Goal: Task Accomplishment & Management: Manage account settings

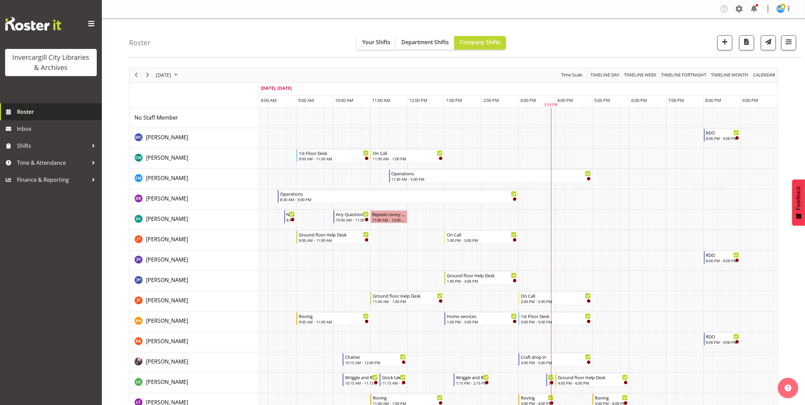
click at [29, 111] on span "Roster" at bounding box center [57, 112] width 81 height 10
click at [779, 9] on img at bounding box center [780, 9] width 8 height 8
click at [750, 27] on link "Profile" at bounding box center [759, 23] width 65 height 12
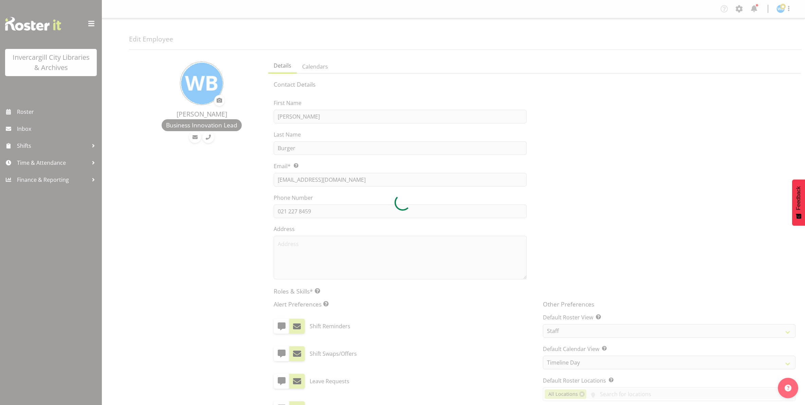
select select "TimelineDay"
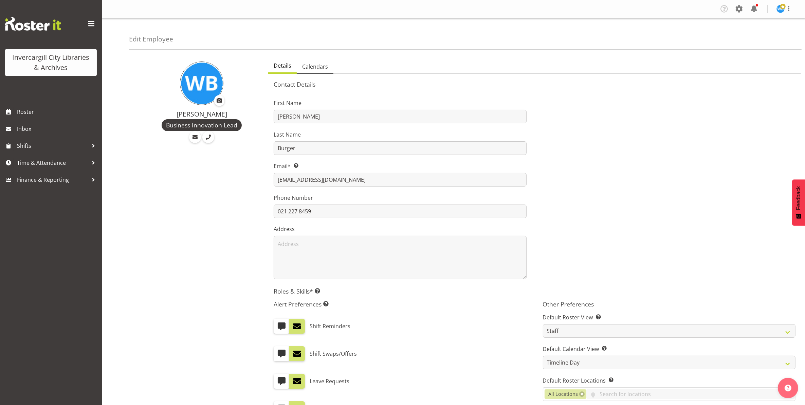
click at [316, 68] on span "Calendars" at bounding box center [315, 66] width 26 height 8
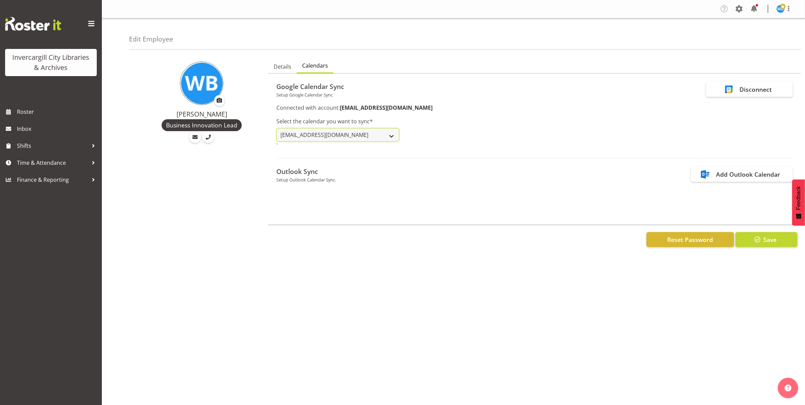
click at [302, 136] on select "willem.burger@ilibrary.co.nz Holidays in New Zealand" at bounding box center [337, 135] width 123 height 14
click at [311, 135] on select "willem.burger@ilibrary.co.nz Holidays in New Zealand" at bounding box center [337, 135] width 123 height 14
click at [418, 124] on div "Select the calendar you want to sync* willem.burger@ilibrary.co.nz Holidays in …" at bounding box center [534, 131] width 524 height 46
click at [364, 133] on select "willem.burger@ilibrary.co.nz Holidays in New Zealand" at bounding box center [337, 135] width 123 height 14
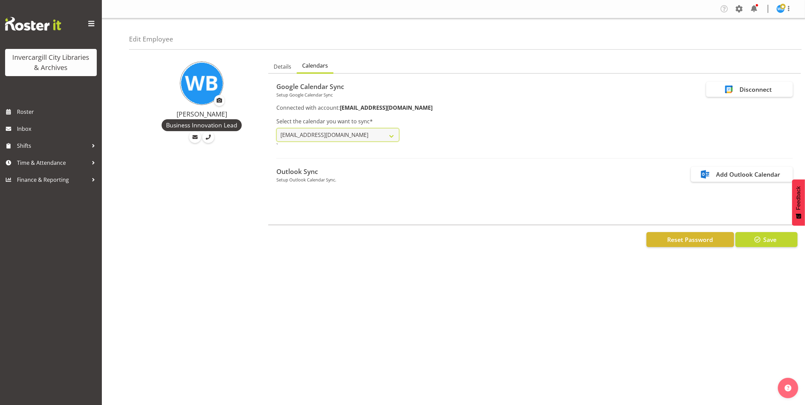
click at [276, 128] on select "willem.burger@ilibrary.co.nz Holidays in New Zealand" at bounding box center [337, 135] width 123 height 14
click at [338, 133] on select "willem.burger@ilibrary.co.nz Holidays in New Zealand" at bounding box center [337, 135] width 123 height 14
click at [276, 128] on select "willem.burger@ilibrary.co.nz Holidays in New Zealand" at bounding box center [337, 135] width 123 height 14
click at [452, 141] on div "Select the calendar you want to sync* willem.burger@ilibrary.co.nz Holidays in …" at bounding box center [534, 131] width 524 height 46
click at [746, 90] on div "Disconnect" at bounding box center [755, 89] width 32 height 9
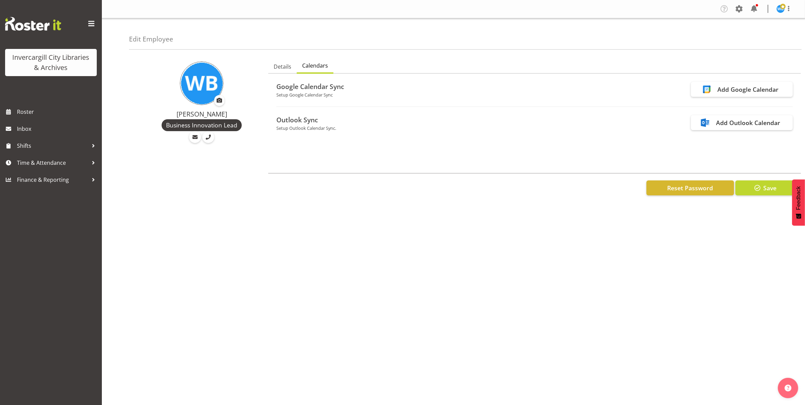
click at [746, 90] on div "Add Google Calendar" at bounding box center [748, 89] width 61 height 9
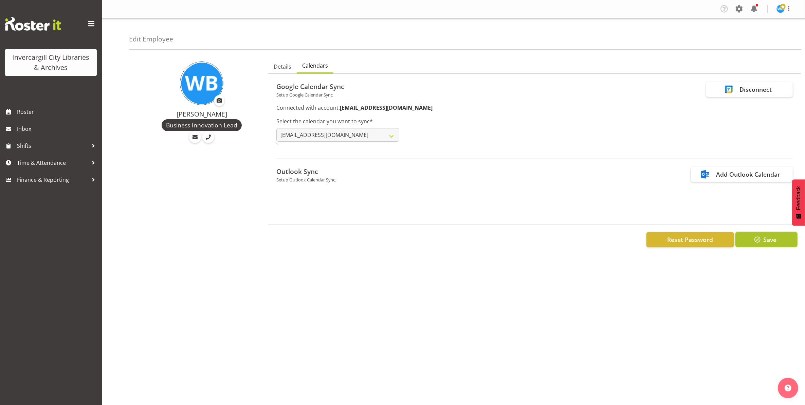
click at [761, 241] on span "button" at bounding box center [757, 239] width 9 height 9
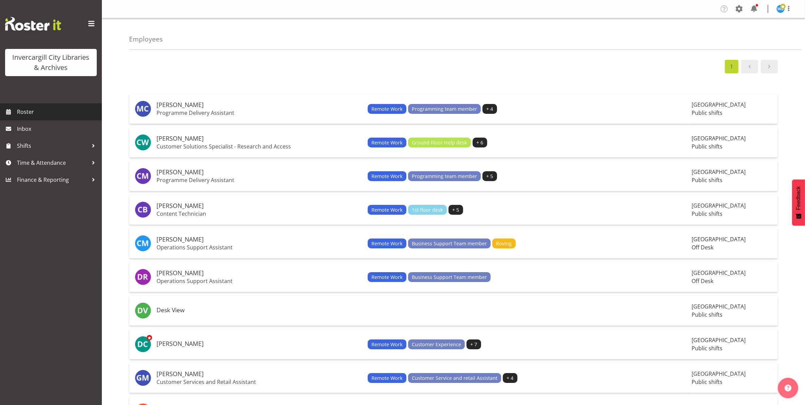
click at [25, 114] on span "Roster" at bounding box center [57, 112] width 81 height 10
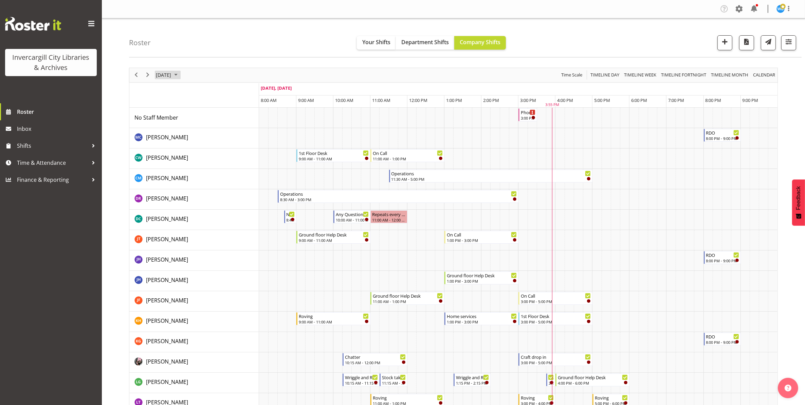
click at [163, 75] on span "[DATE]" at bounding box center [163, 75] width 17 height 8
click at [192, 129] on span "8" at bounding box center [195, 127] width 10 height 10
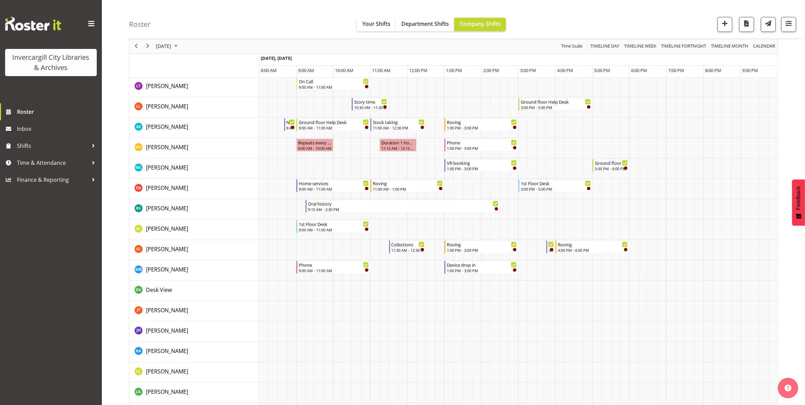
scroll to position [339, 0]
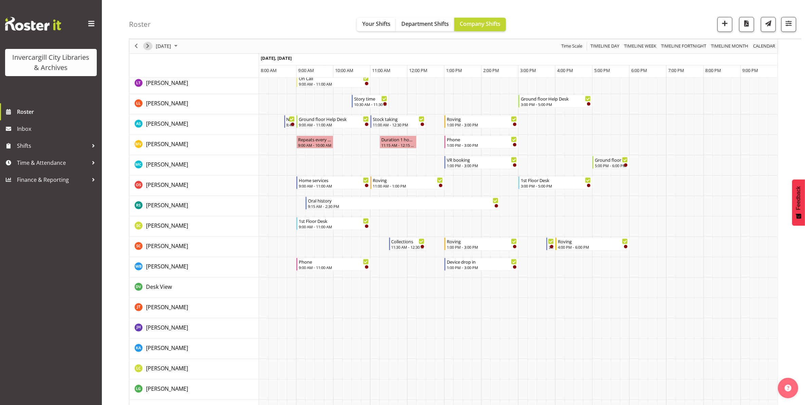
click at [148, 47] on span "Next" at bounding box center [148, 46] width 8 height 8
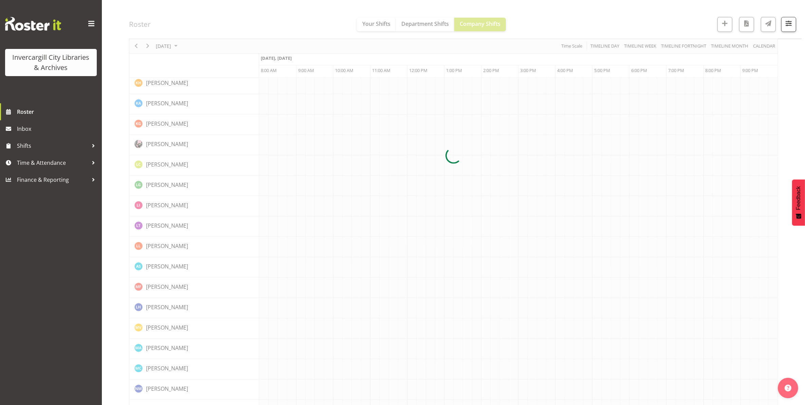
scroll to position [0, 0]
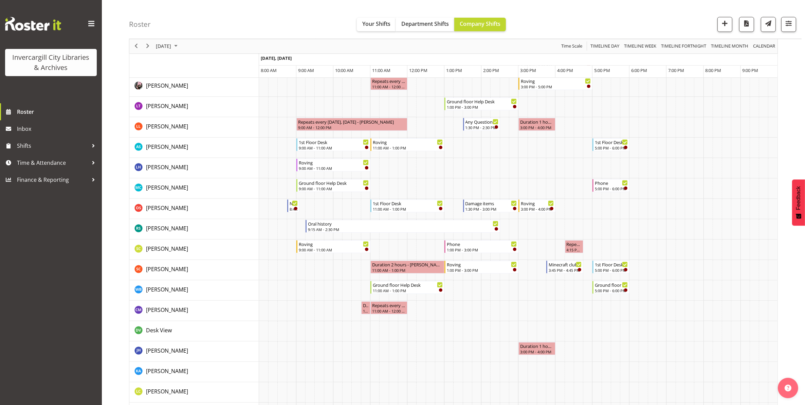
scroll to position [339, 0]
